Goal: Task Accomplishment & Management: Complete application form

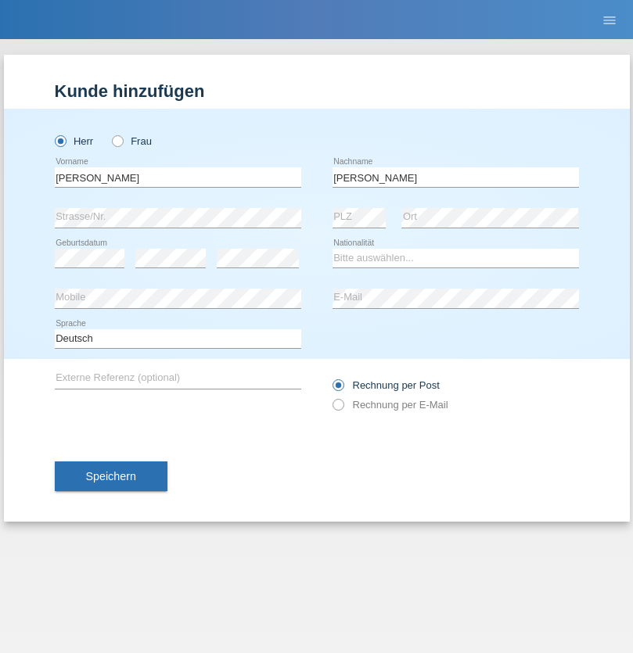
type input "[PERSON_NAME]"
select select "SY"
select select "C"
select select "21"
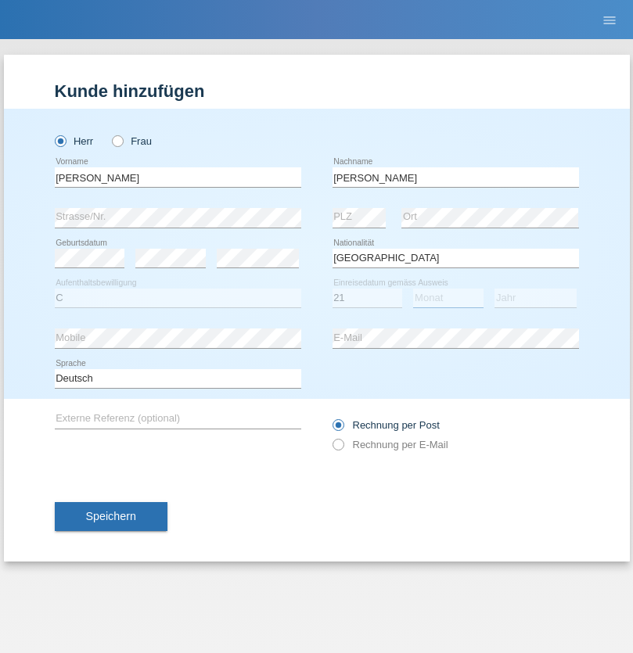
select select "12"
select select "2013"
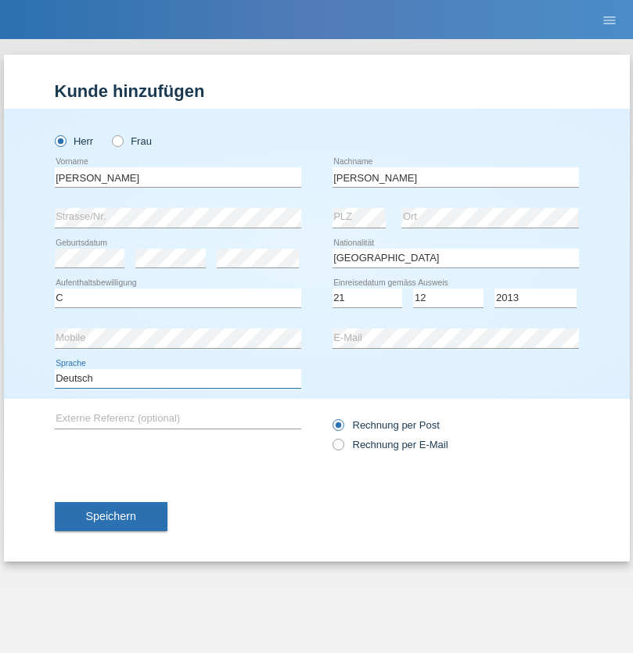
select select "en"
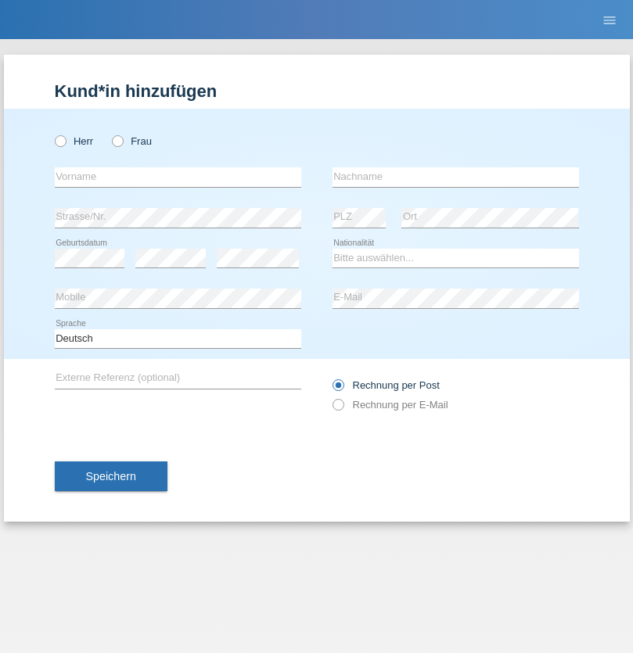
radio input "true"
click at [178, 177] on input "text" at bounding box center [178, 177] width 247 height 20
type input "David"
click at [455, 177] on input "text" at bounding box center [456, 177] width 247 height 20
type input "Senn"
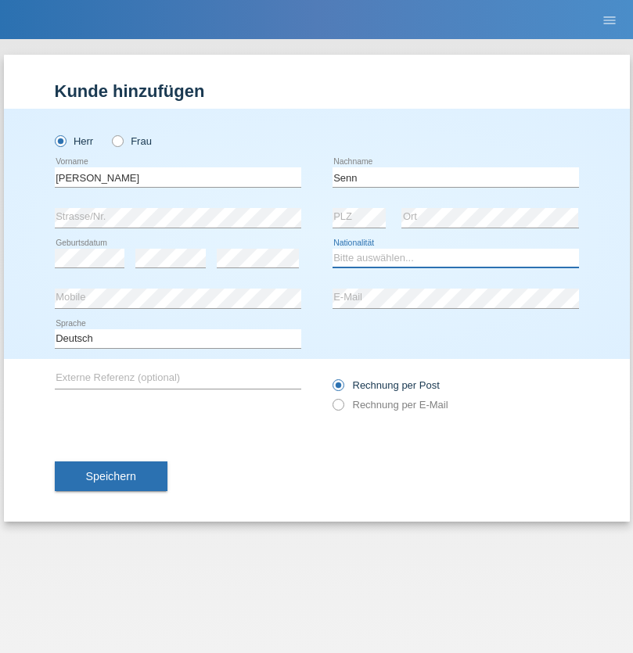
select select "CH"
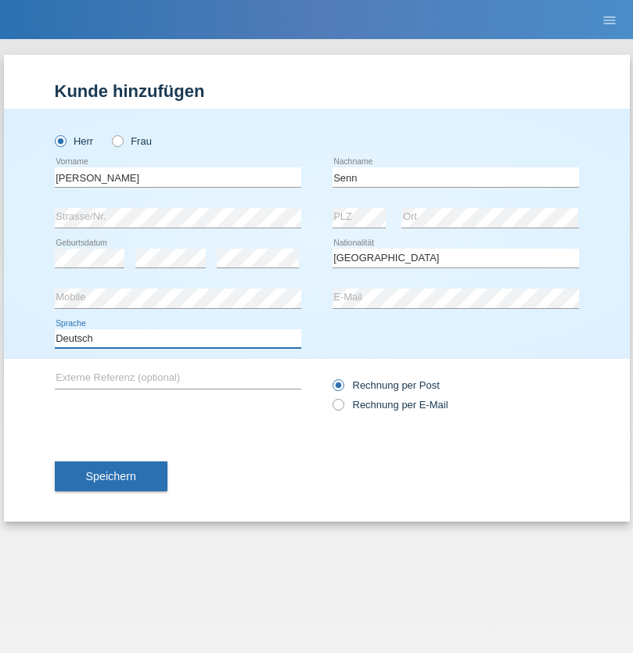
select select "en"
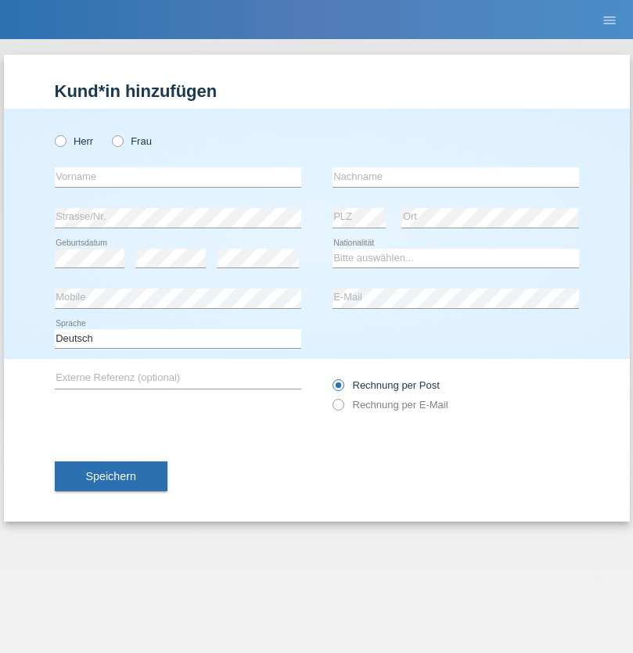
radio input "true"
click at [178, 177] on input "text" at bounding box center [178, 177] width 247 height 20
type input "[PERSON_NAME]"
click at [455, 177] on input "text" at bounding box center [456, 177] width 247 height 20
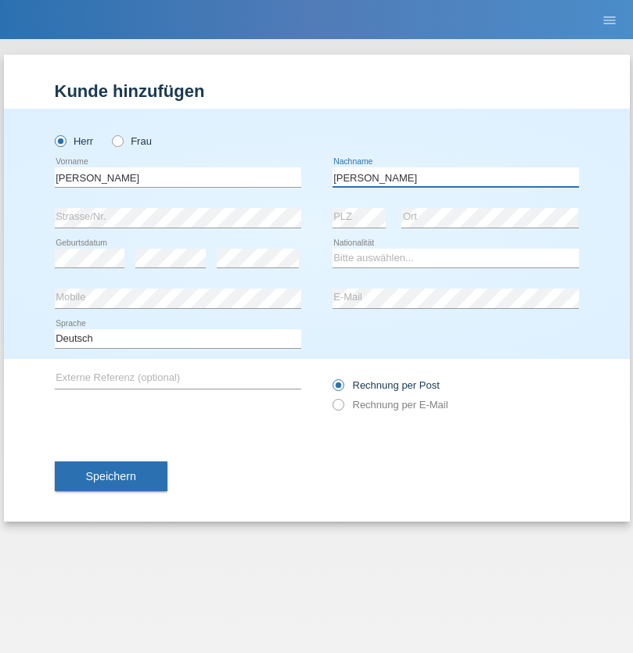
type input "[PERSON_NAME]"
select select "CH"
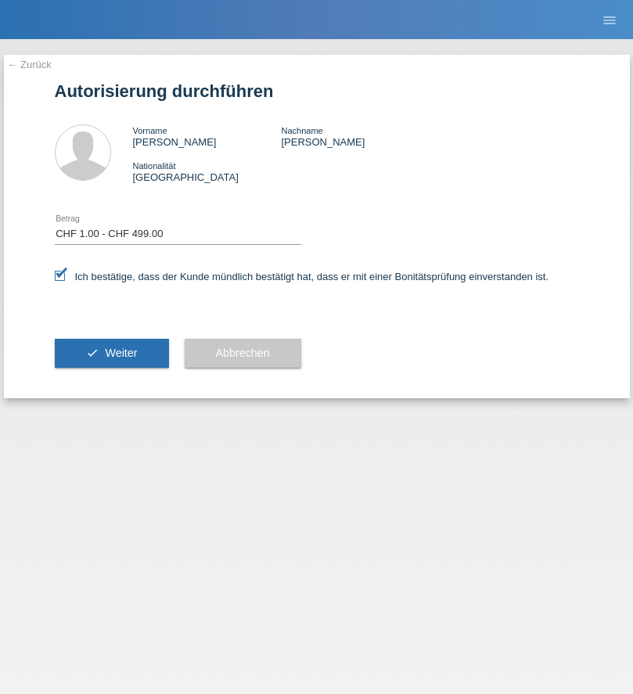
select select "1"
click at [111, 353] on span "Weiter" at bounding box center [121, 353] width 32 height 13
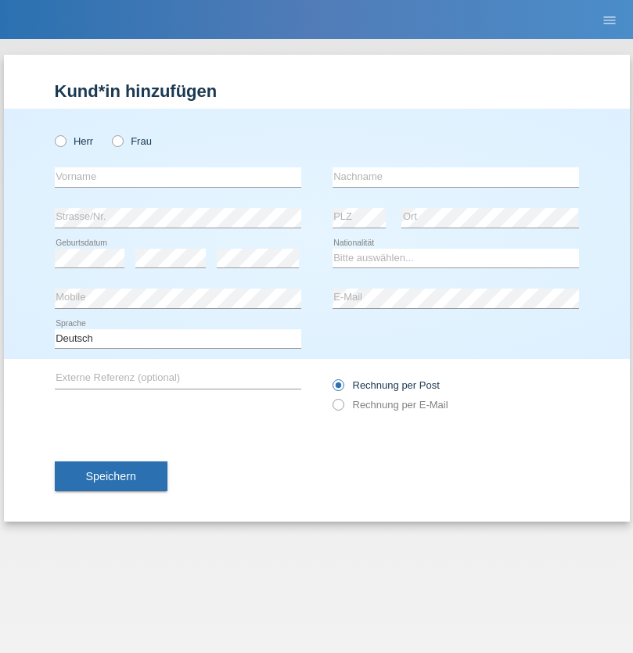
radio input "true"
click at [178, 177] on input "text" at bounding box center [178, 177] width 247 height 20
type input "Enes"
click at [455, 177] on input "text" at bounding box center [456, 177] width 247 height 20
type input "Karaalp"
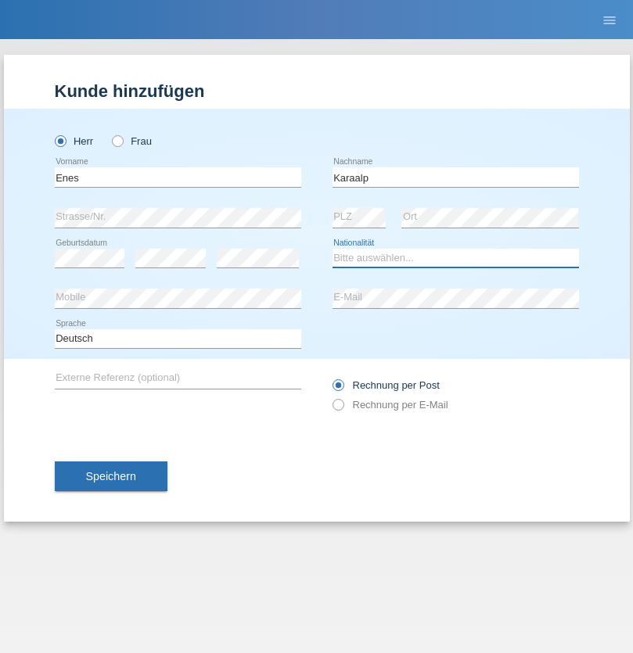
select select "AT"
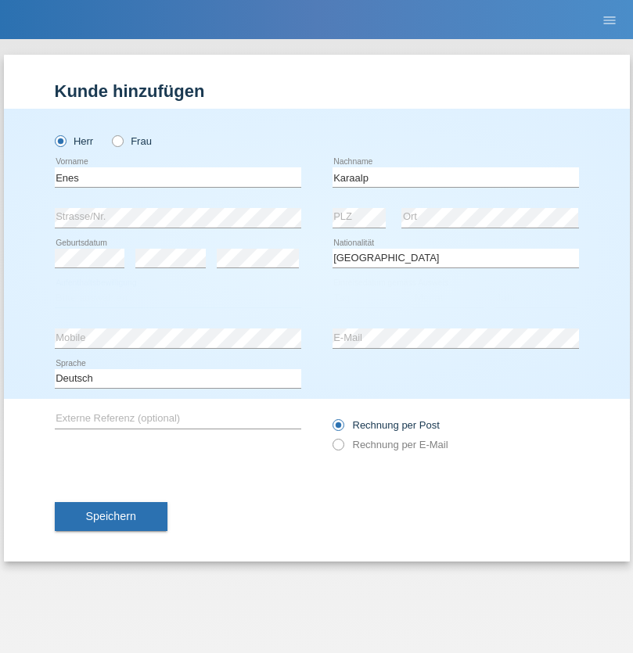
select select "C"
select select "01"
select select "10"
select select "2019"
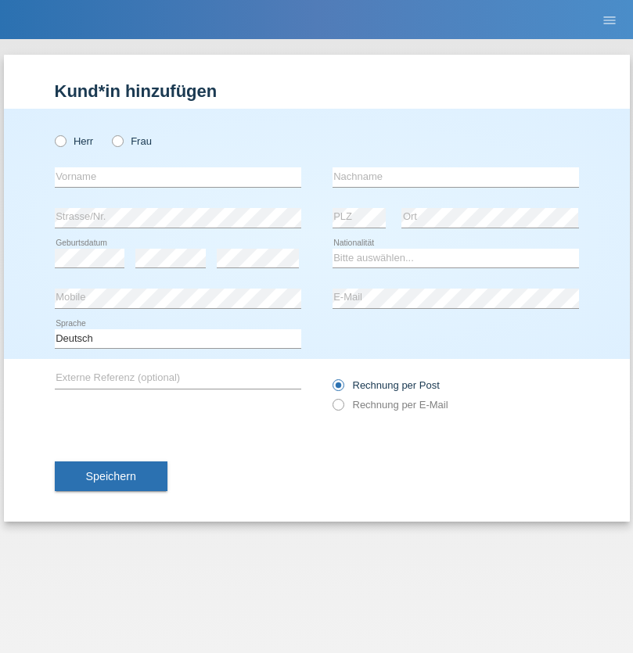
radio input "true"
click at [178, 177] on input "text" at bounding box center [178, 177] width 247 height 20
type input "firat"
click at [455, 177] on input "text" at bounding box center [456, 177] width 247 height 20
type input "kara"
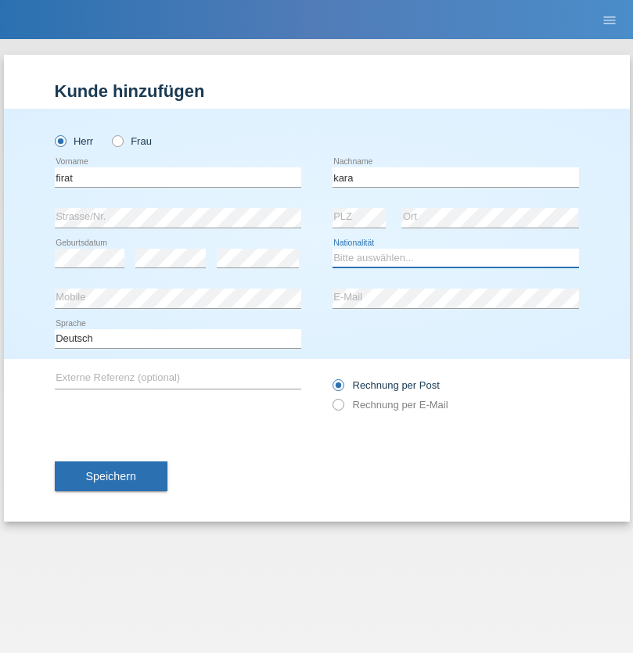
select select "CH"
radio input "true"
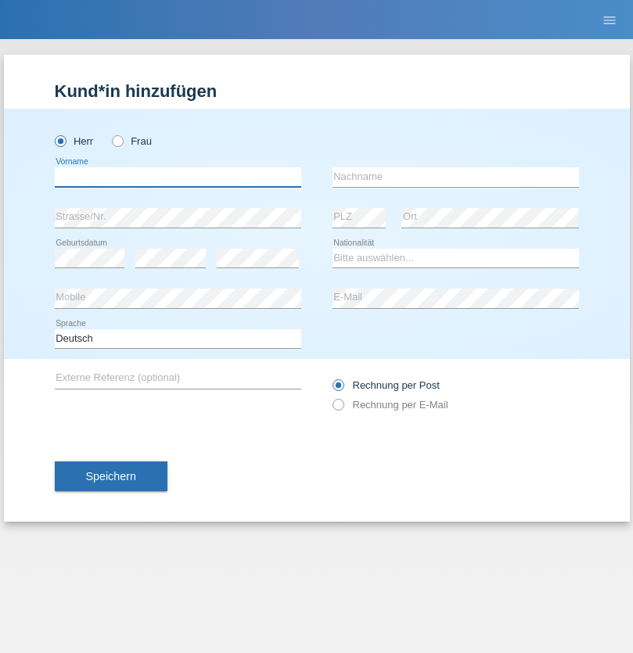
click at [178, 177] on input "text" at bounding box center [178, 177] width 247 height 20
type input "Andy"
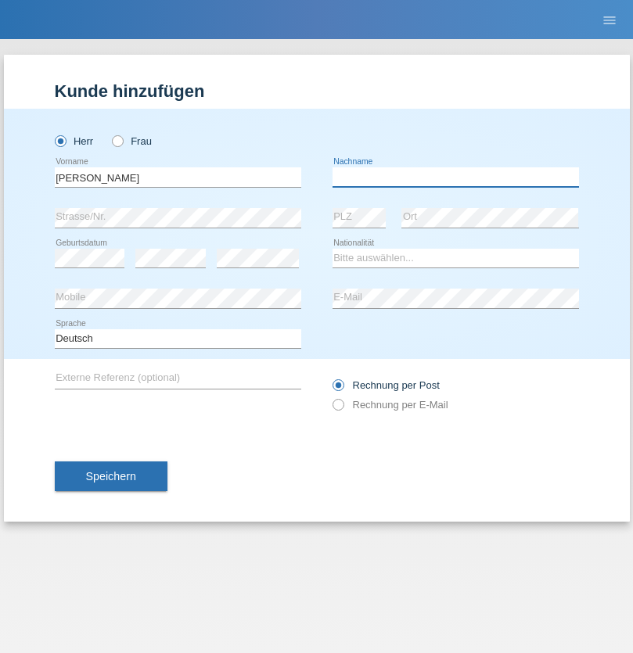
click at [455, 177] on input "text" at bounding box center [456, 177] width 247 height 20
type input "Priestley"
select select "CH"
radio input "true"
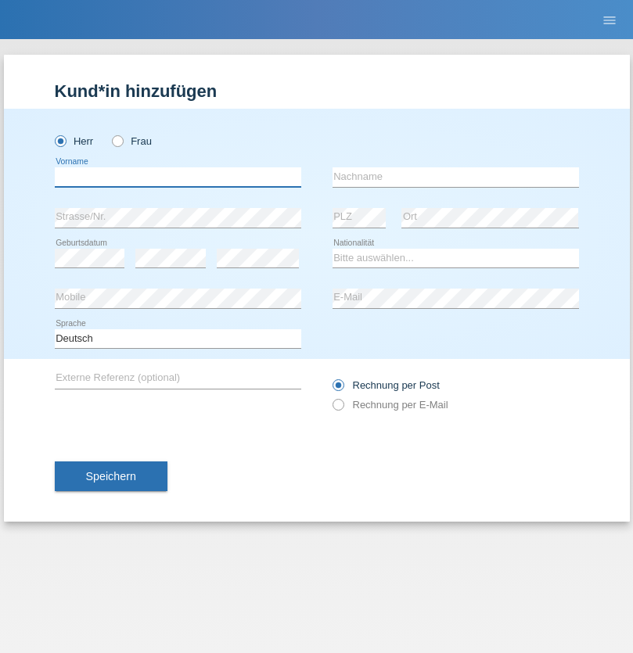
click at [178, 177] on input "text" at bounding box center [178, 177] width 247 height 20
type input "[PERSON_NAME]"
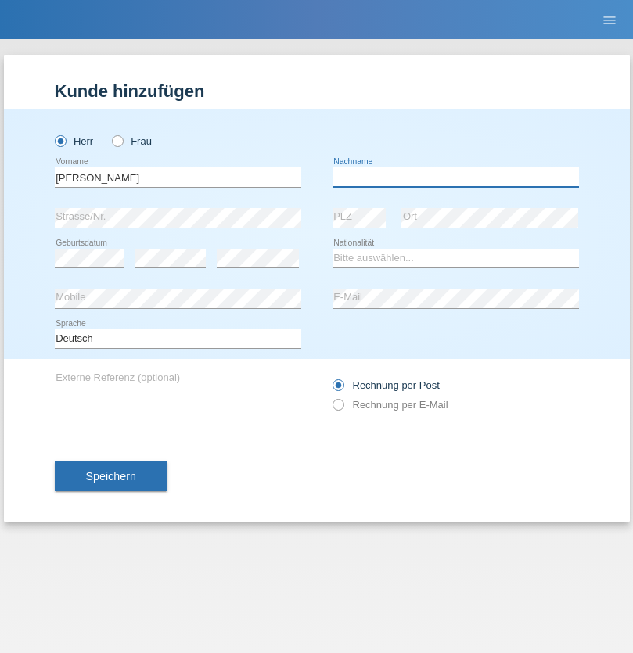
click at [455, 177] on input "text" at bounding box center [456, 177] width 247 height 20
type input "Fortugno"
select select "IT"
select select "C"
select select "09"
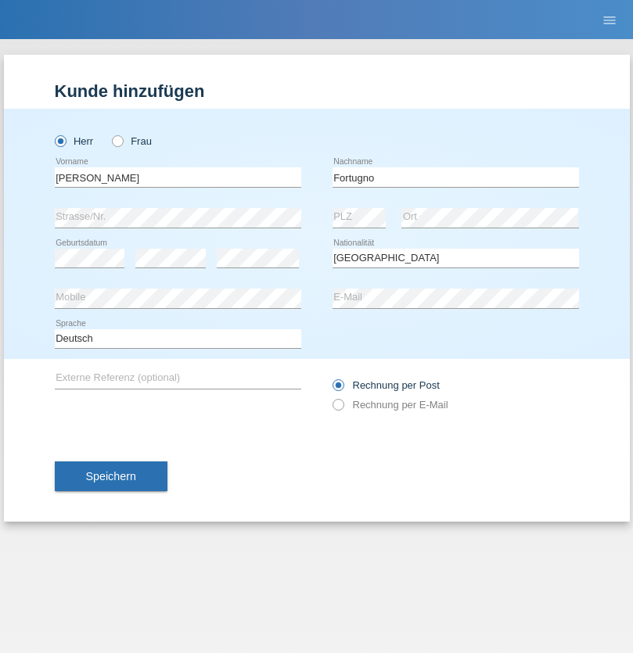
select select "08"
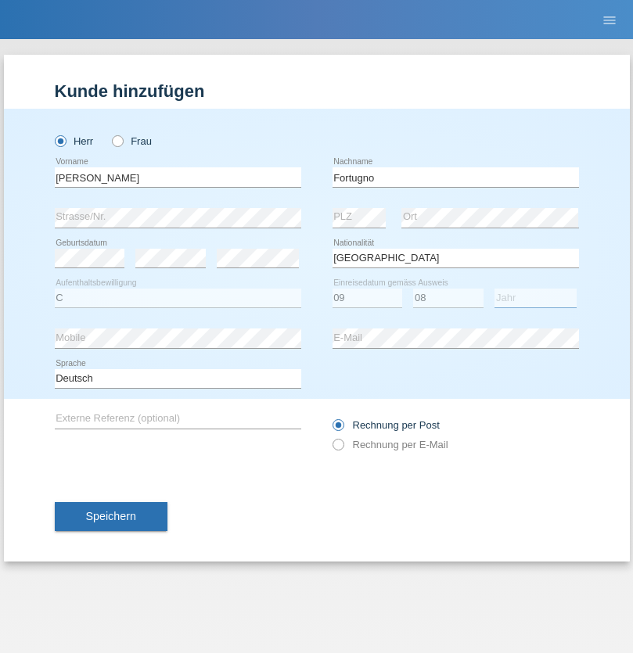
select select "2006"
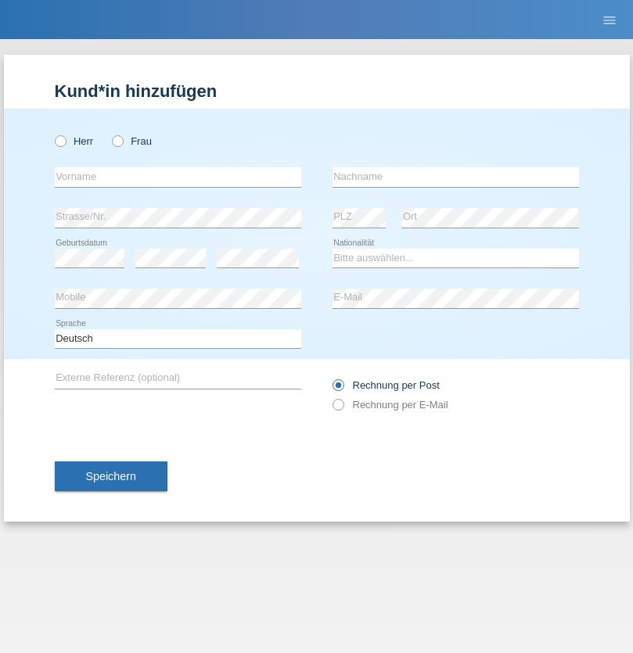
radio input "true"
click at [178, 177] on input "text" at bounding box center [178, 177] width 247 height 20
type input "[PERSON_NAME]"
click at [455, 177] on input "text" at bounding box center [456, 177] width 247 height 20
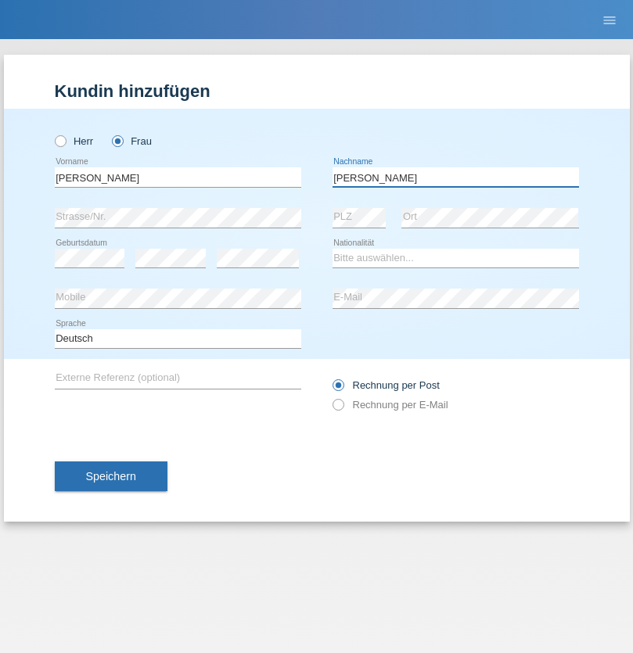
type input "[PERSON_NAME]"
select select "UA"
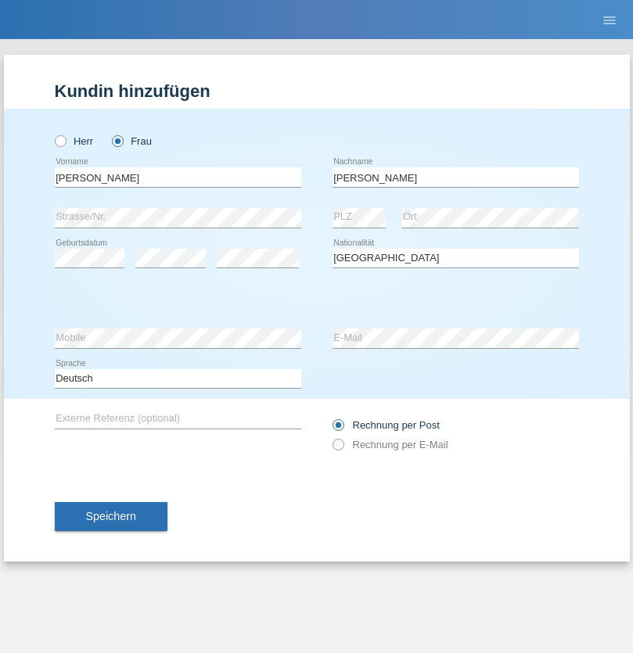
select select "C"
select select "23"
select select "10"
select select "2021"
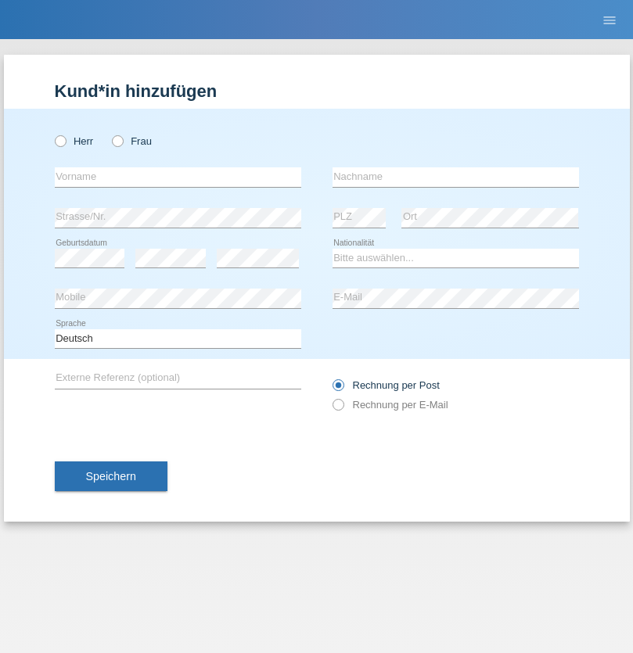
radio input "true"
click at [178, 177] on input "text" at bounding box center [178, 177] width 247 height 20
type input "Nuria"
click at [455, 177] on input "text" at bounding box center [456, 177] width 247 height 20
type input "D'Antino"
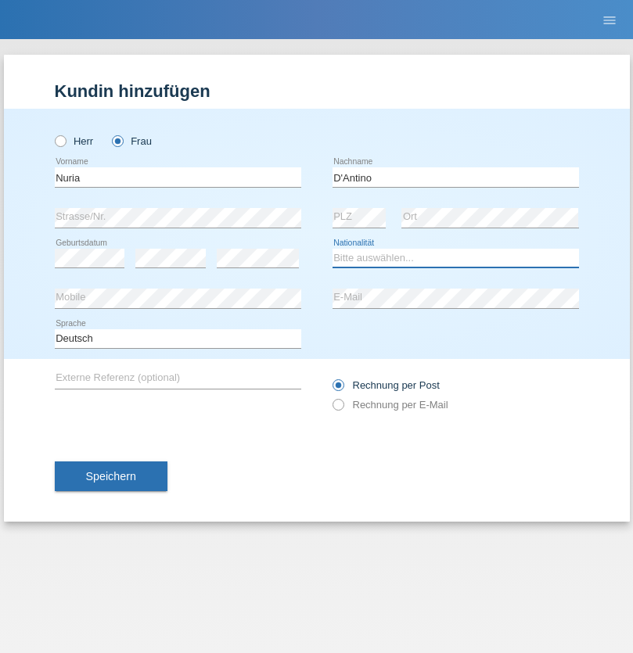
select select "CH"
